Goal: Task Accomplishment & Management: Use online tool/utility

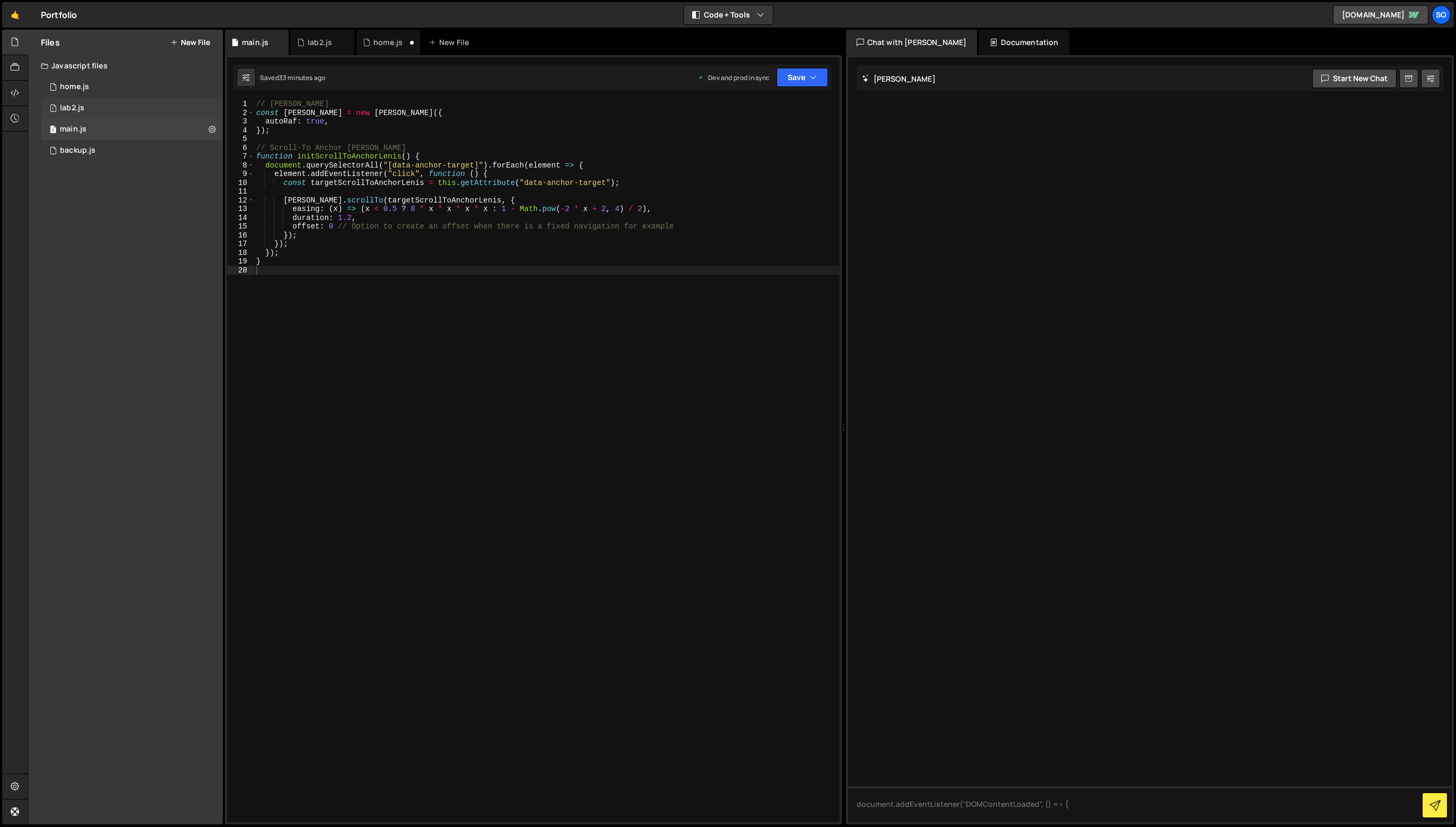
click at [120, 104] on div "1 lab2.js 0" at bounding box center [134, 108] width 186 height 21
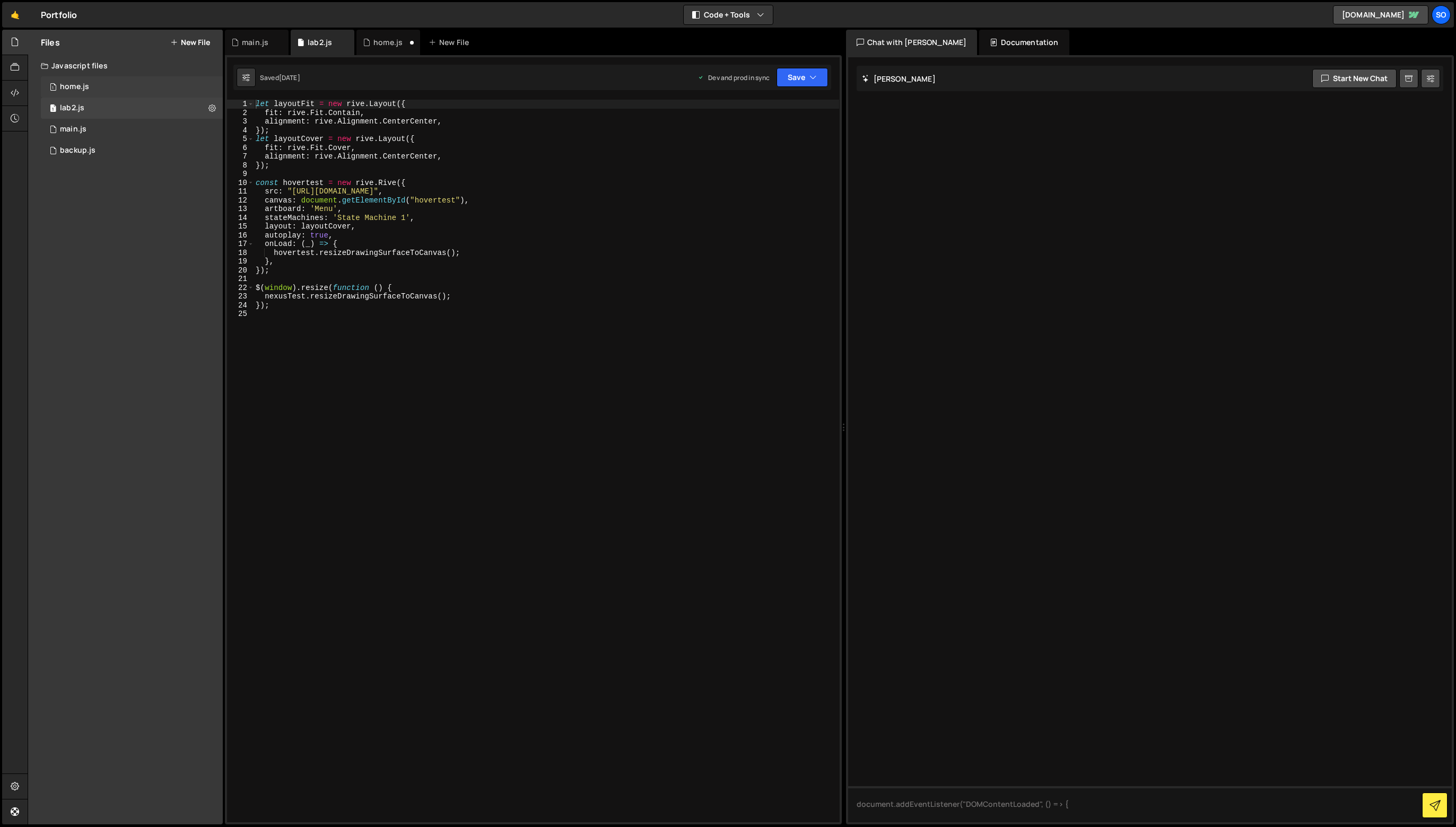
click at [118, 93] on div "1 home.js 0" at bounding box center [134, 87] width 186 height 21
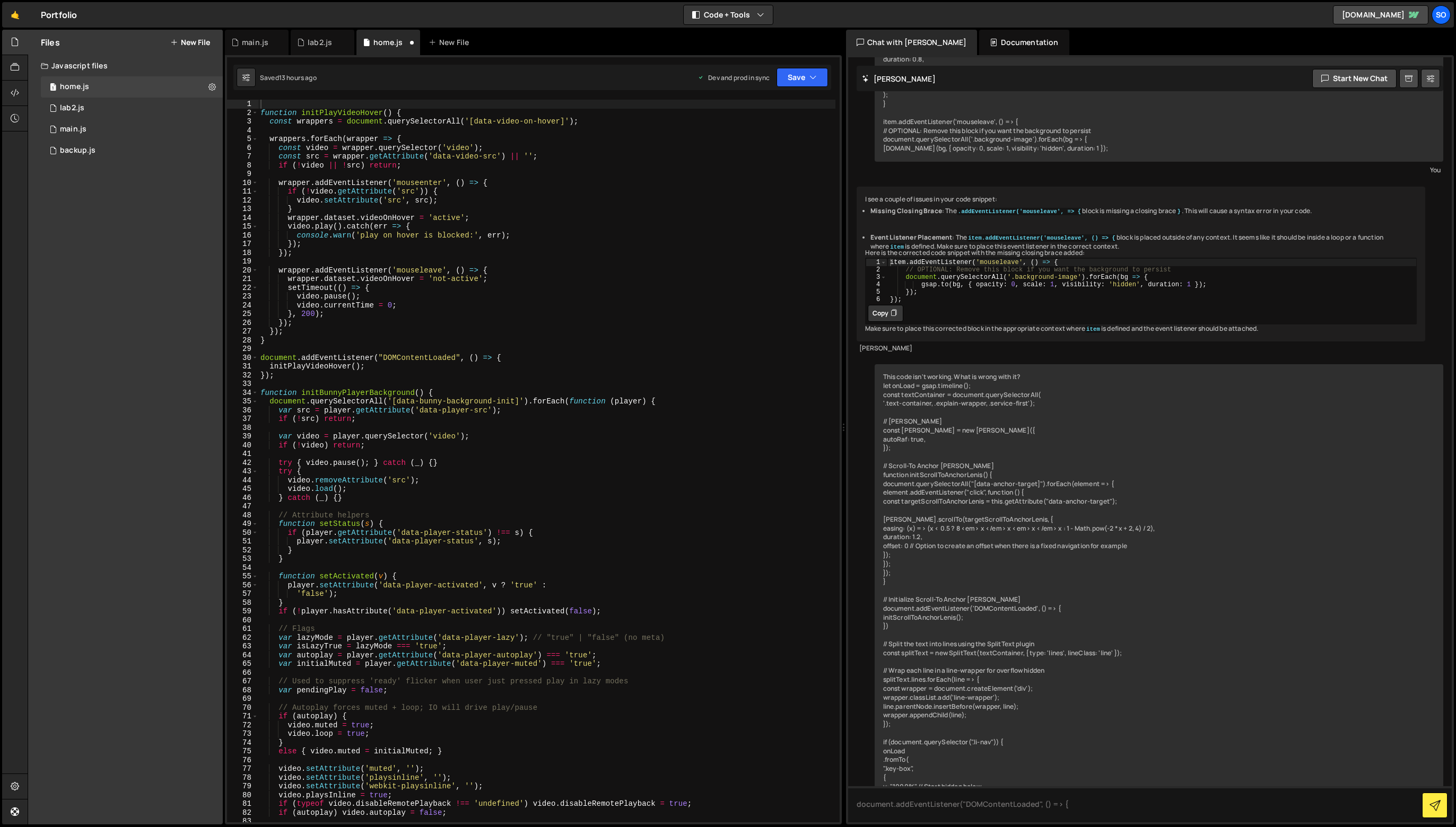
scroll to position [29691, 0]
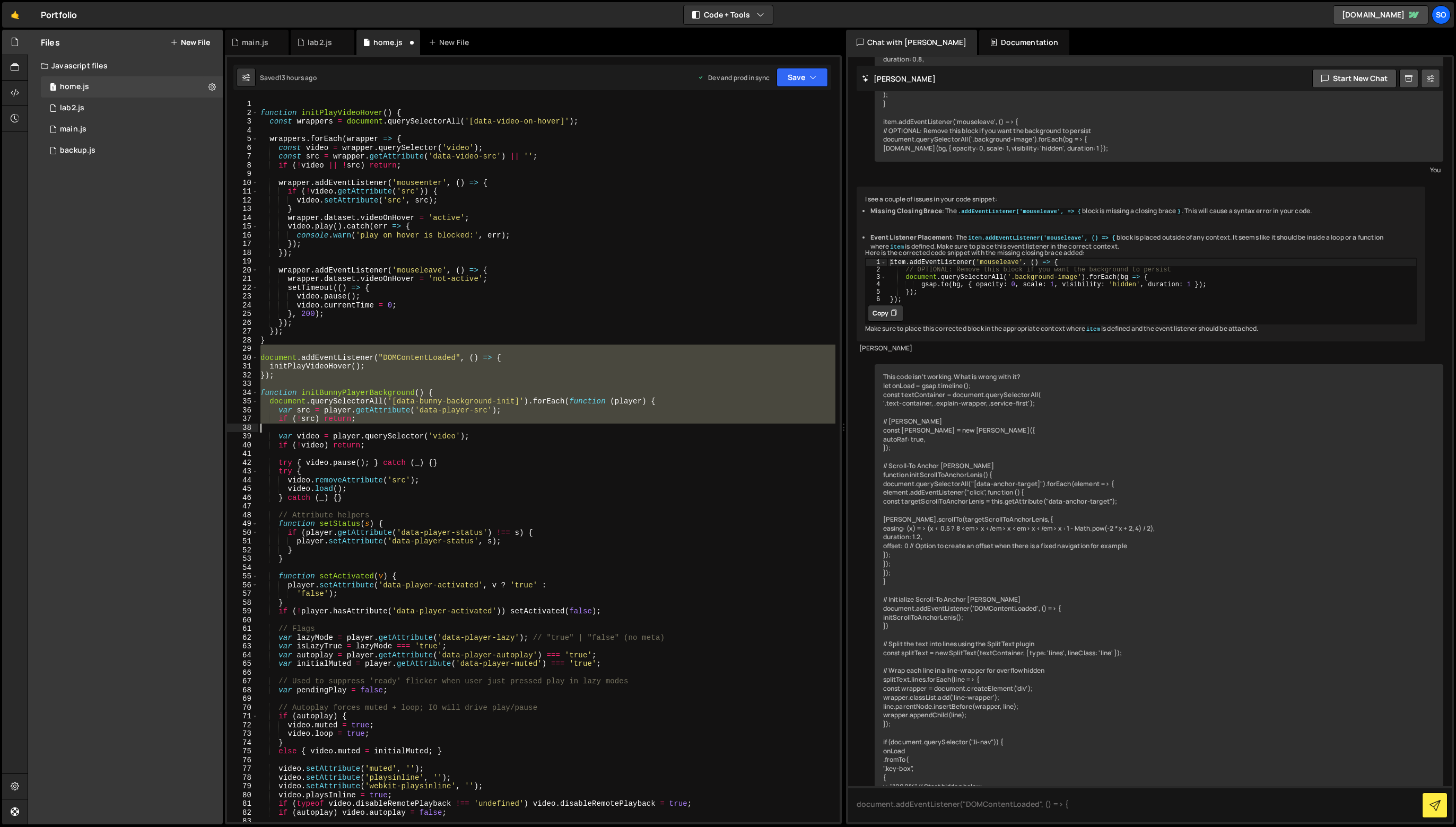
drag, startPoint x: 285, startPoint y: 351, endPoint x: 399, endPoint y: 325, distance: 116.9
click at [399, 325] on div "function initPlayVideoHover ( ) { const wrappers = document . querySelectorAll …" at bounding box center [547, 470] width 577 height 740
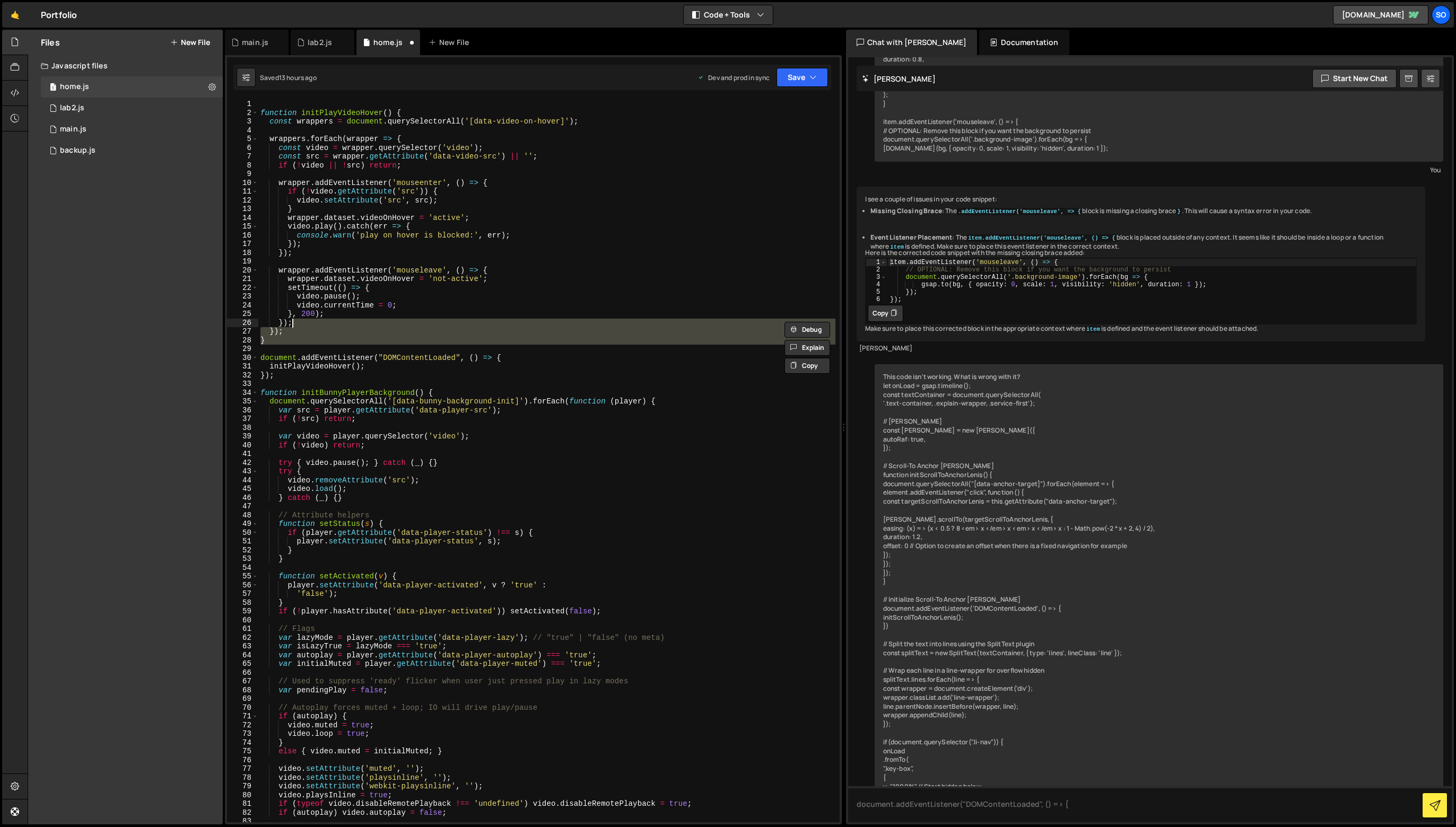
click at [399, 325] on div "function initPlayVideoHover ( ) { const wrappers = document . querySelectorAll …" at bounding box center [547, 461] width 577 height 722
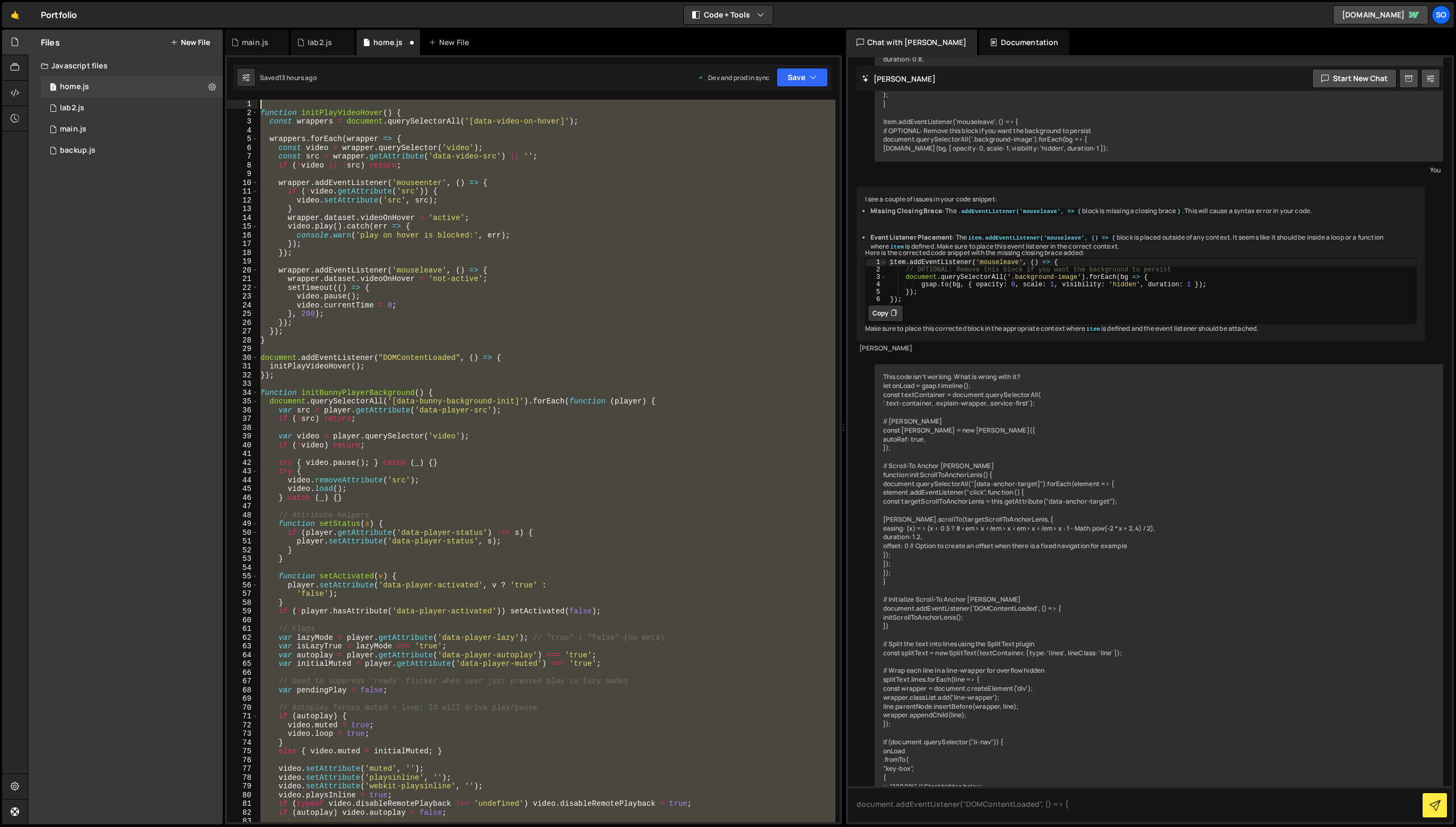
scroll to position [0, 0]
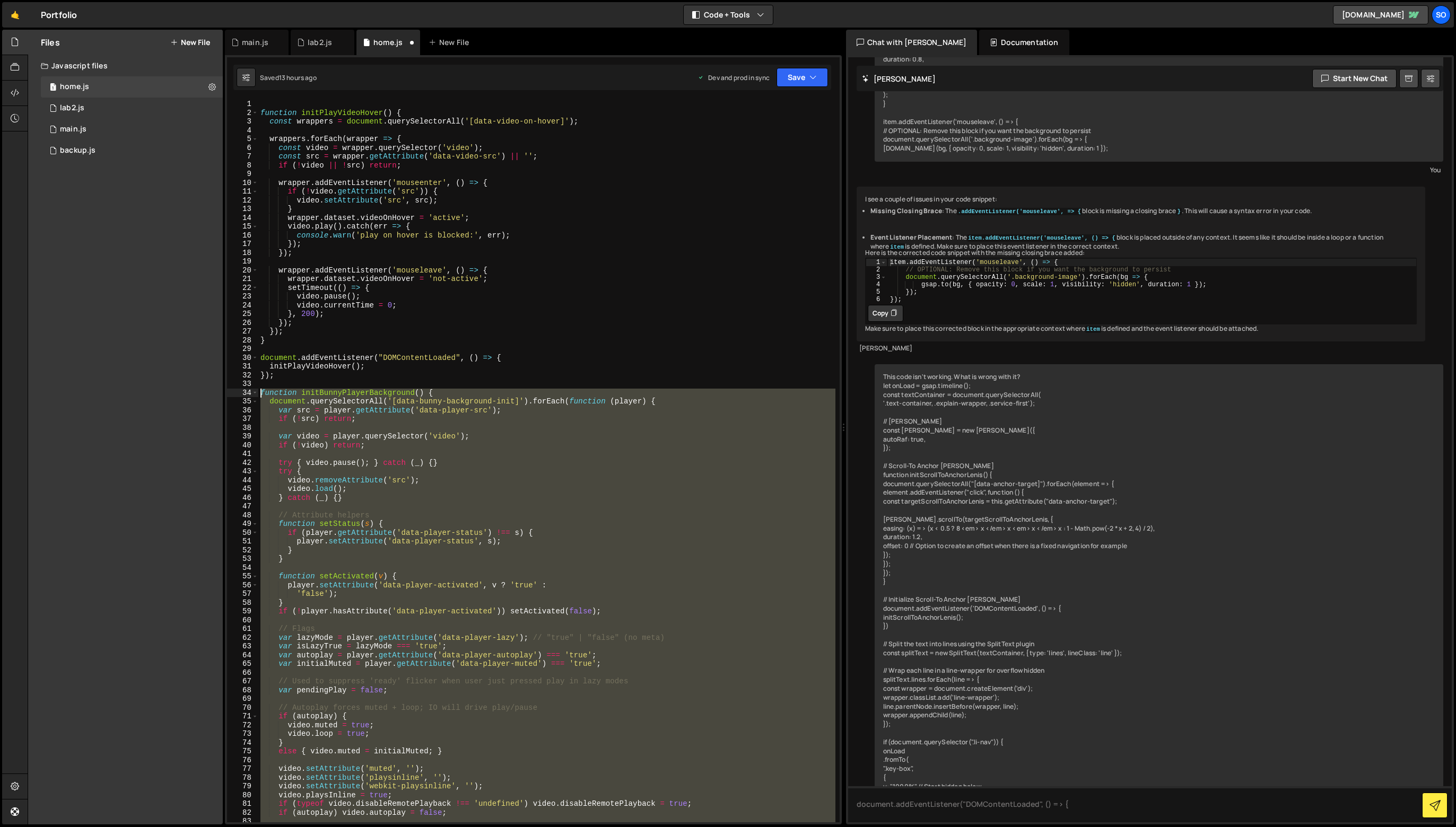
drag, startPoint x: 280, startPoint y: 462, endPoint x: 216, endPoint y: 390, distance: 96.3
click at [216, 390] on div "Files New File Javascript files 1 home.js 0 1 lab2.js 0 1 main.js 0 0 backup.js" at bounding box center [741, 428] width 1429 height 795
type textarea "function initBunnyPlayerBackground() { document.querySelectorAll('[data-bunny-b…"
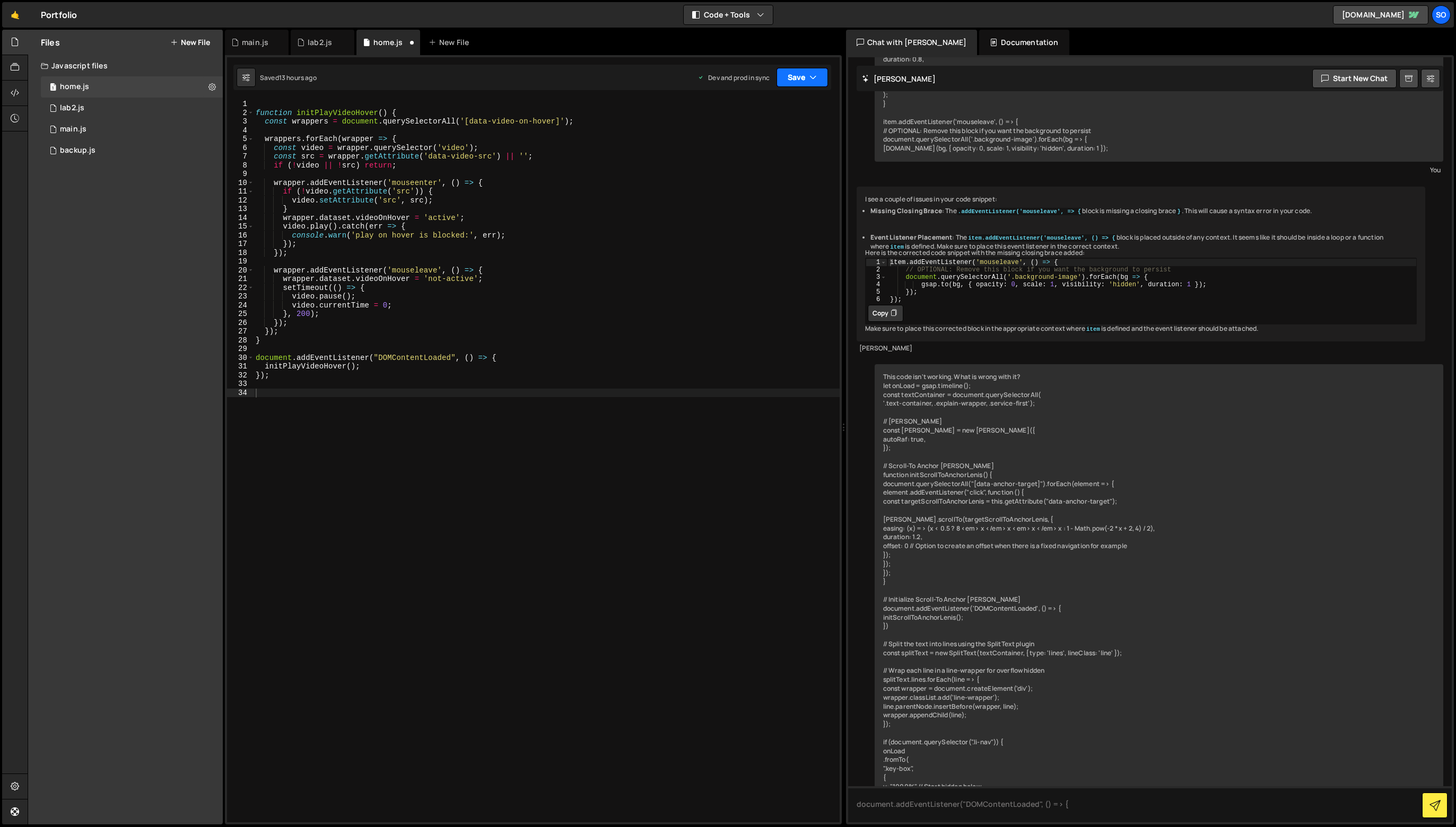
click at [816, 72] on button "Save" at bounding box center [802, 77] width 51 height 19
click at [786, 100] on div "Save to Staging S" at bounding box center [767, 103] width 110 height 11
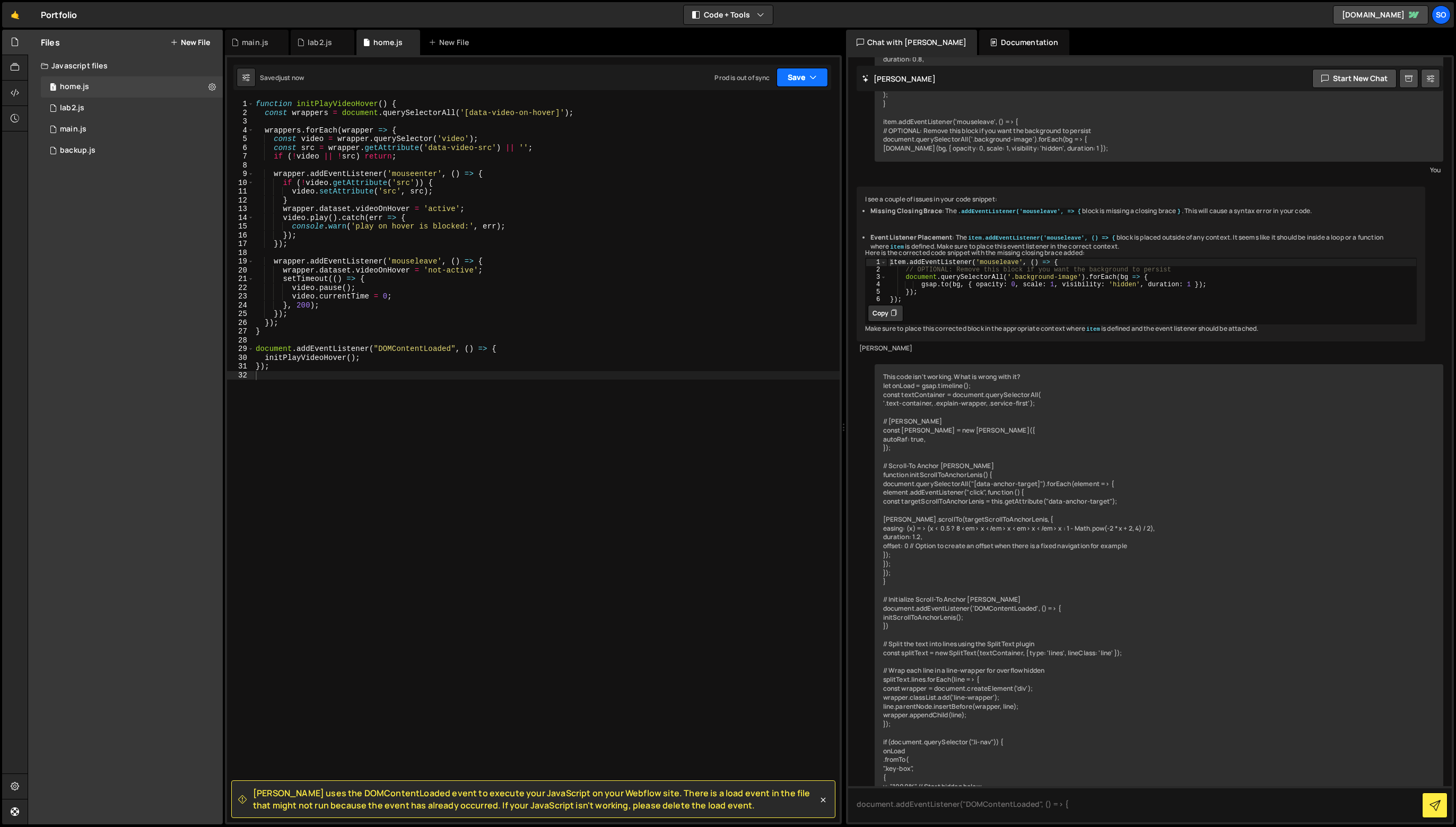
click at [785, 72] on button "Save" at bounding box center [802, 77] width 51 height 19
click at [792, 129] on button "Save to Production S Saved 13 hours ago" at bounding box center [767, 144] width 127 height 34
click at [474, 334] on div "function initPlayVideoHover ( ) { const wrappers = document . querySelectorAll …" at bounding box center [546, 470] width 586 height 740
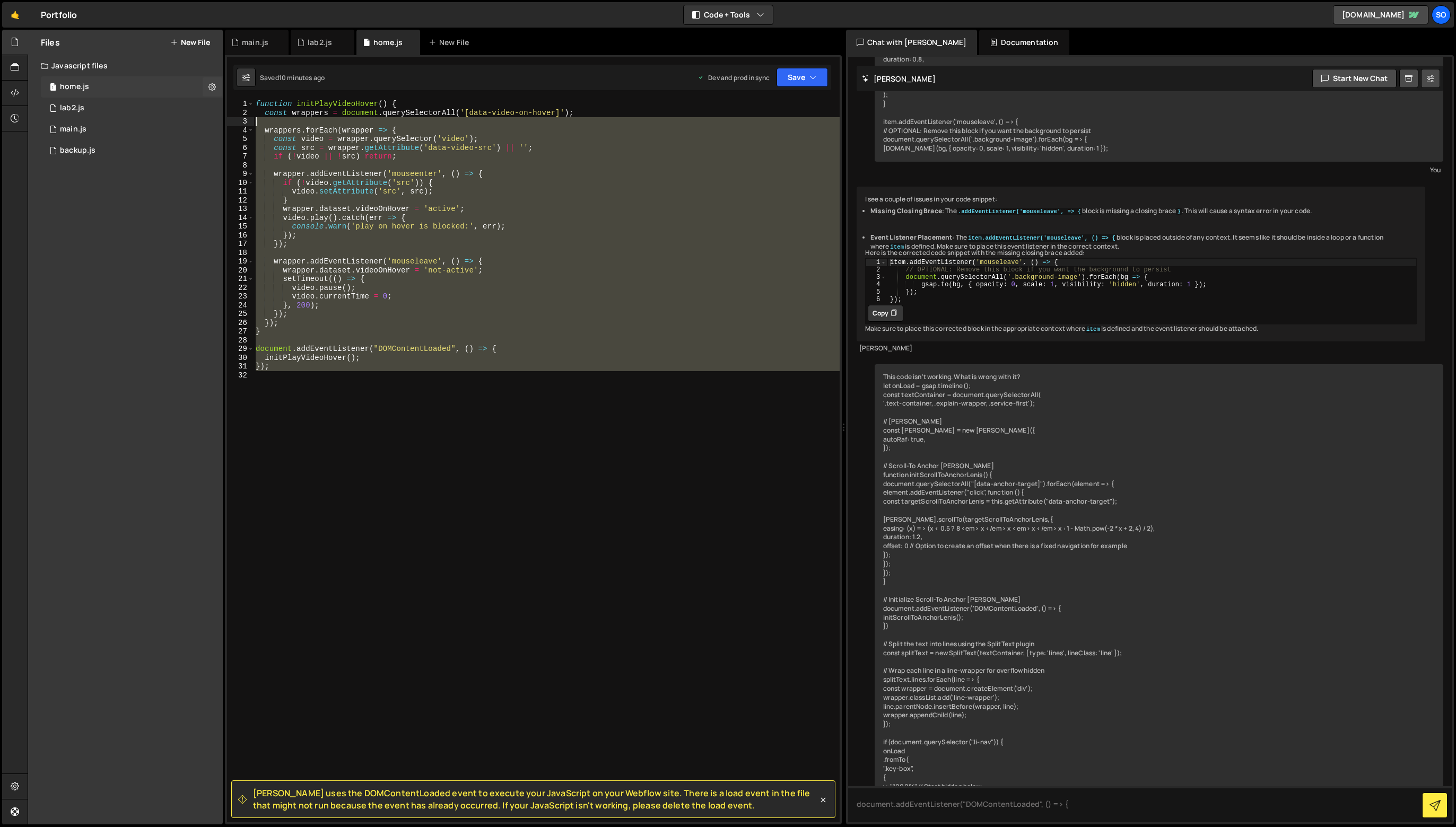
drag, startPoint x: 468, startPoint y: 356, endPoint x: 196, endPoint y: 96, distance: 376.3
click at [198, 97] on div "Files New File Javascript files 1 home.js 0 1 lab2.js 0 1 main.js 0 0 backup.js" at bounding box center [741, 428] width 1429 height 795
type textarea "function initPlayVideoHover() { const wrappers = document.querySelectorAll('[da…"
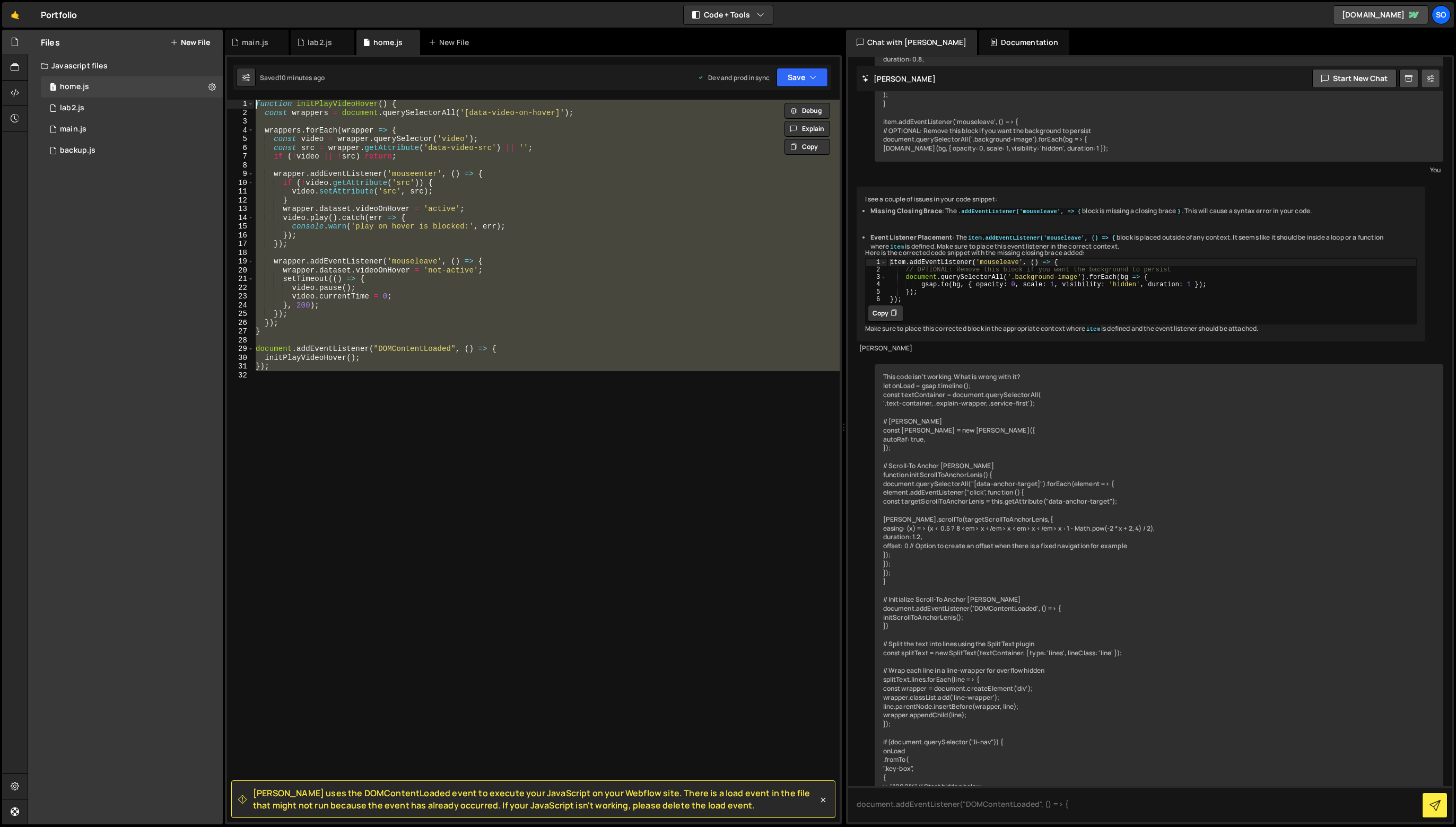
click at [602, 442] on div "function initPlayVideoHover ( ) { const wrappers = document . querySelectorAll …" at bounding box center [546, 461] width 585 height 722
